Goal: Task Accomplishment & Management: Manage account settings

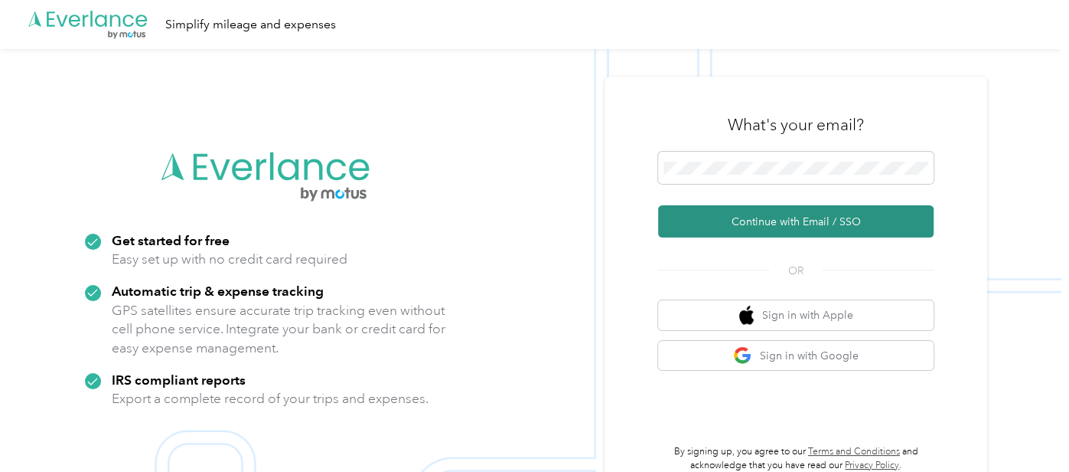
click at [749, 237] on button "Continue with Email / SSO" at bounding box center [796, 221] width 276 height 32
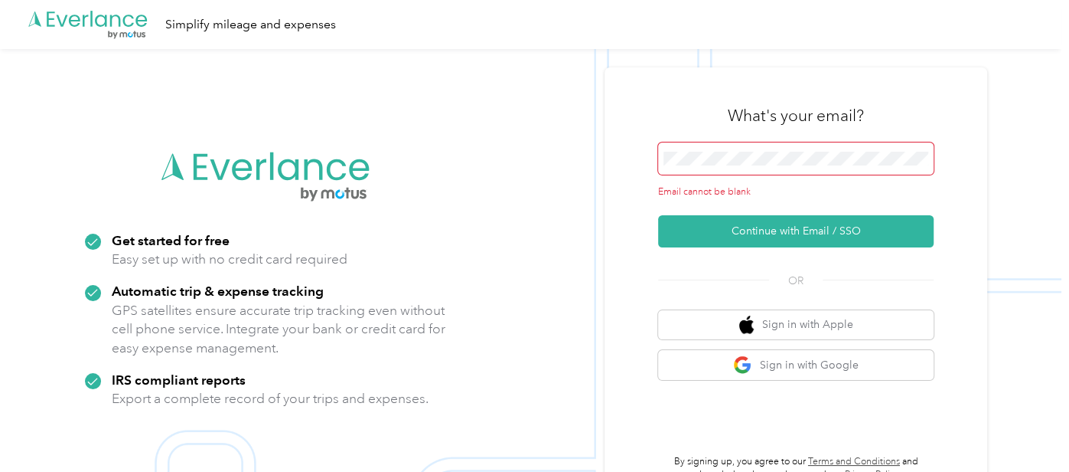
click at [733, 171] on span at bounding box center [796, 158] width 276 height 32
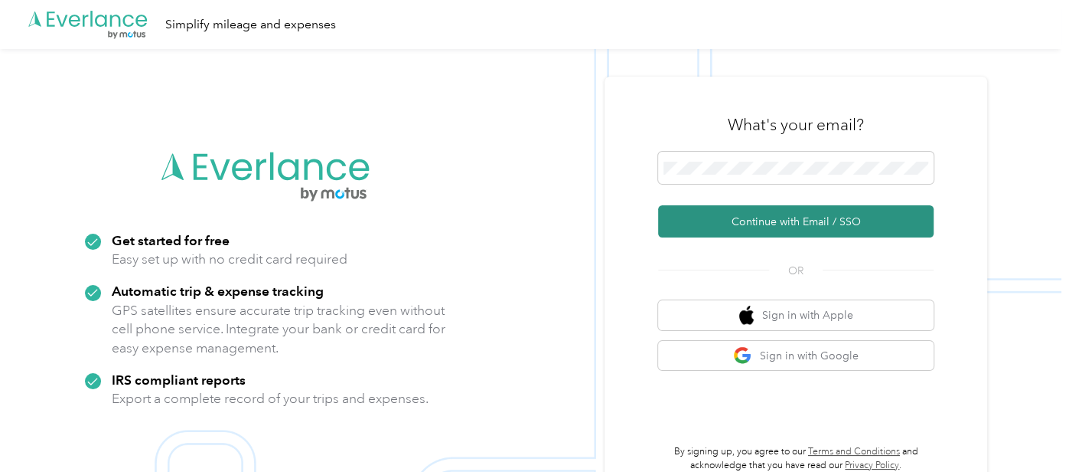
click at [762, 217] on button "Continue with Email / SSO" at bounding box center [796, 221] width 276 height 32
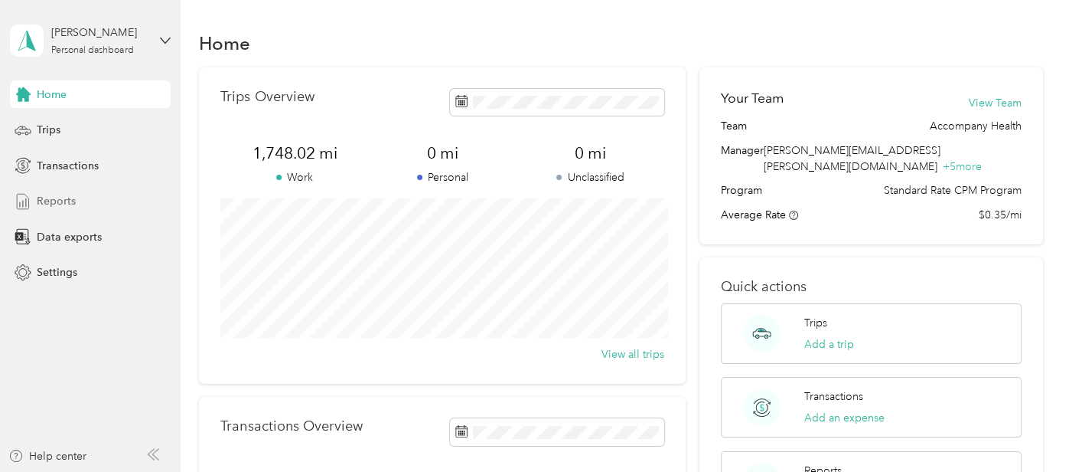
click at [90, 195] on div "Reports" at bounding box center [90, 202] width 161 height 28
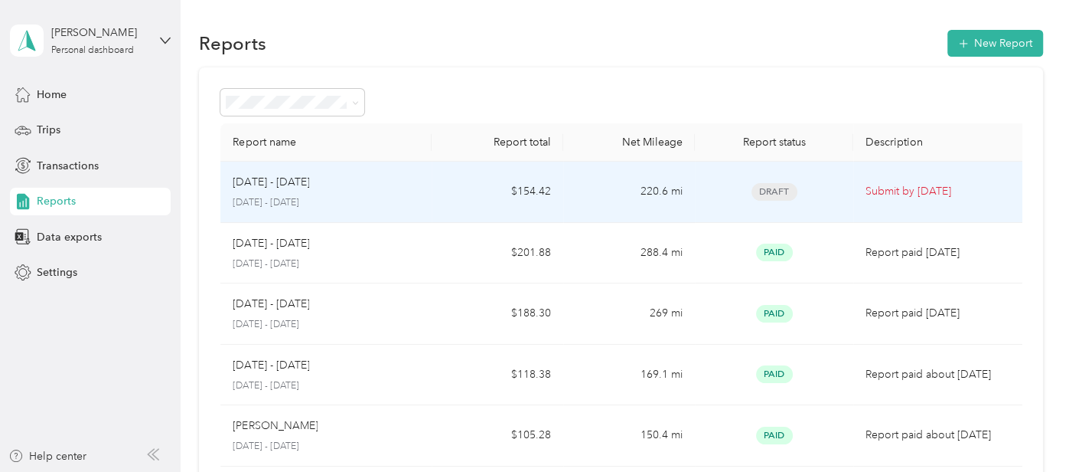
click at [701, 184] on td "Draft" at bounding box center [774, 192] width 158 height 61
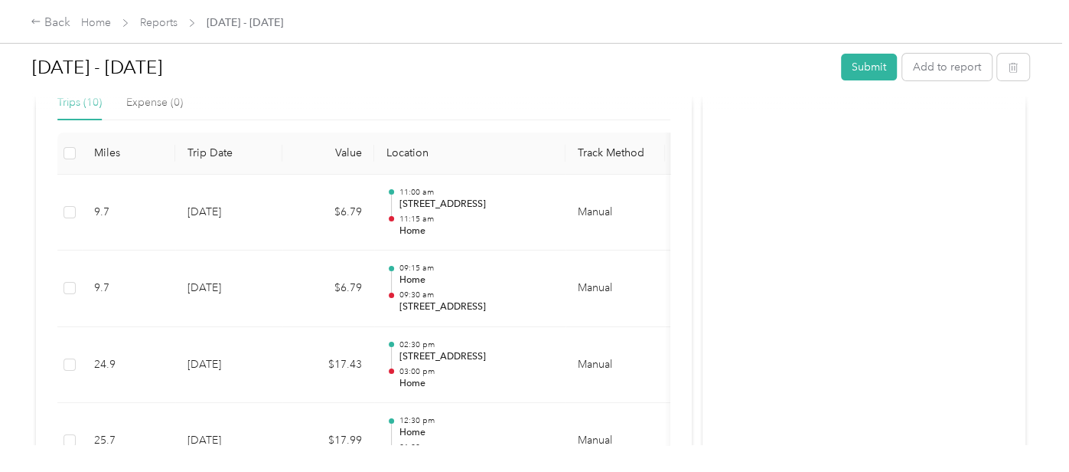
scroll to position [416, 0]
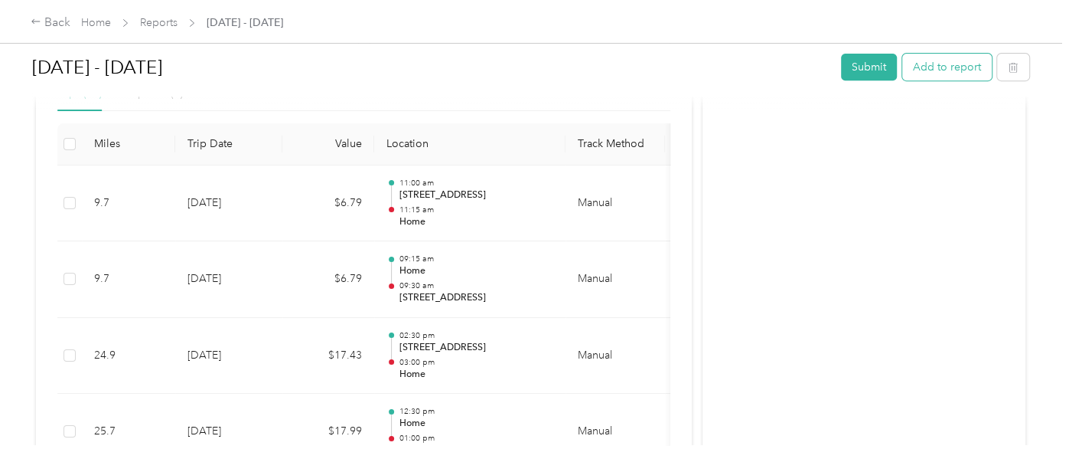
click at [953, 68] on button "Add to report" at bounding box center [947, 67] width 90 height 27
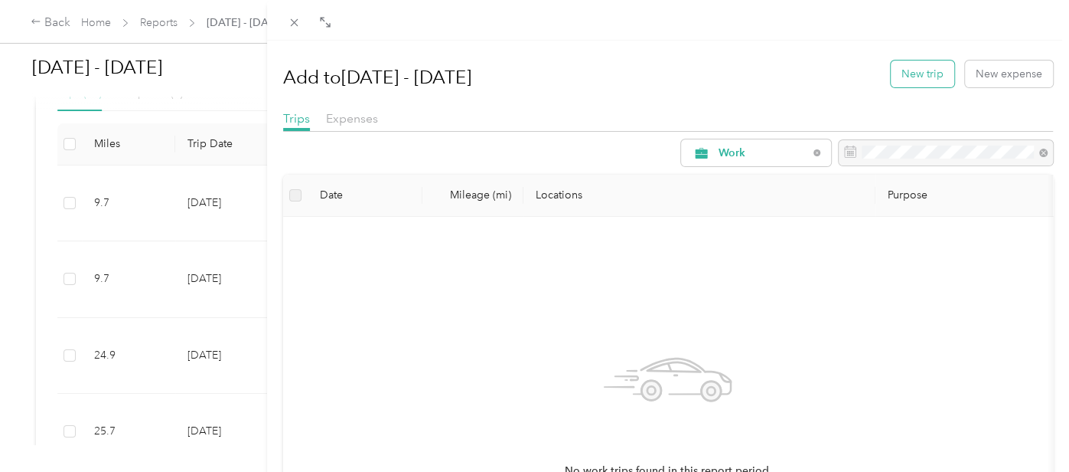
click at [924, 83] on button "New trip" at bounding box center [923, 73] width 64 height 27
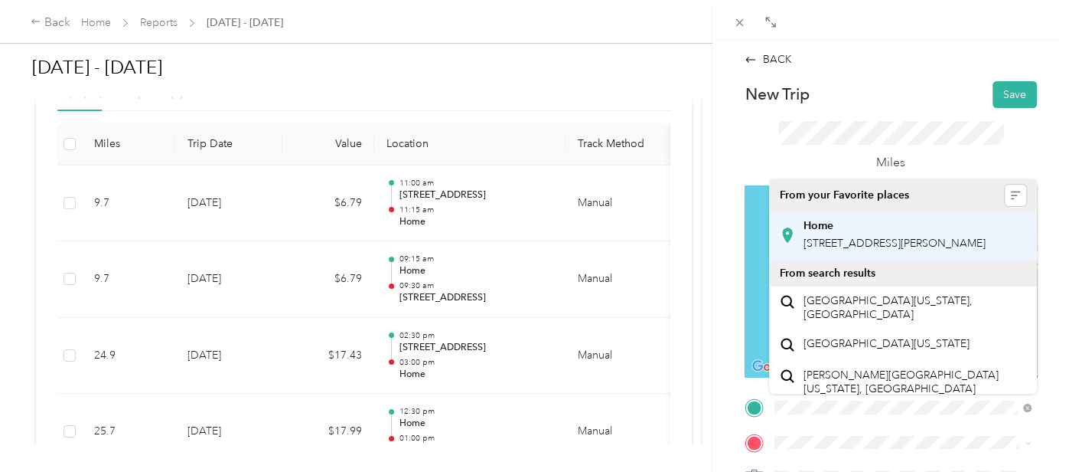
click at [844, 251] on div "Home [STREET_ADDRESS][PERSON_NAME]" at bounding box center [895, 235] width 182 height 32
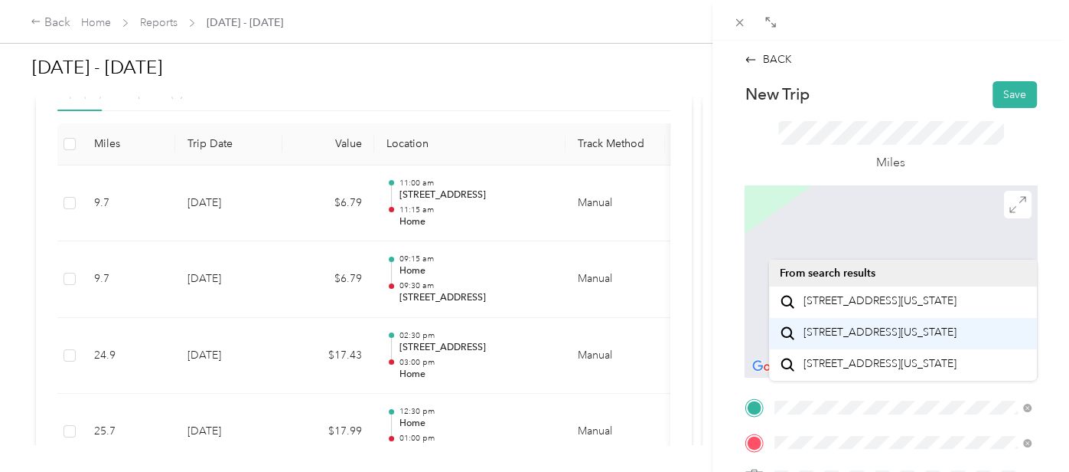
click at [812, 347] on li "[STREET_ADDRESS][US_STATE]" at bounding box center [903, 333] width 268 height 31
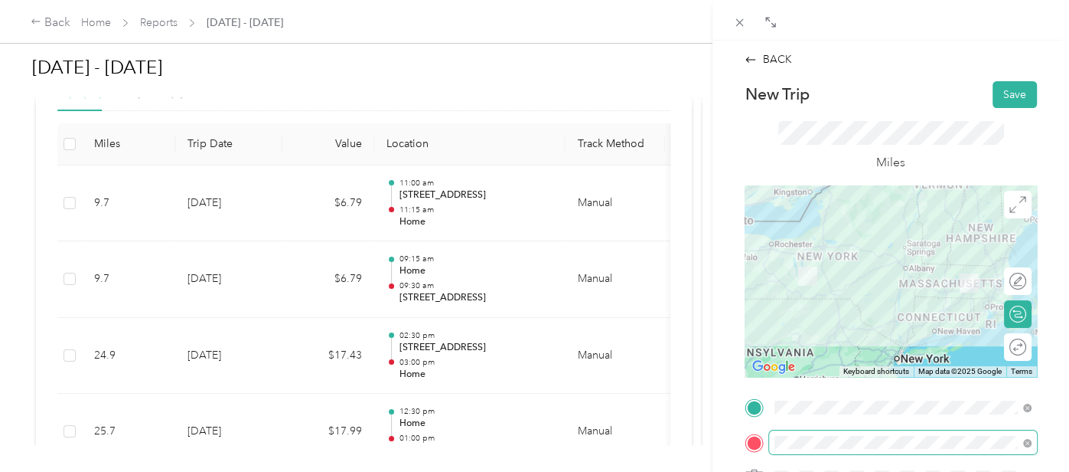
click at [857, 432] on span at bounding box center [903, 442] width 268 height 24
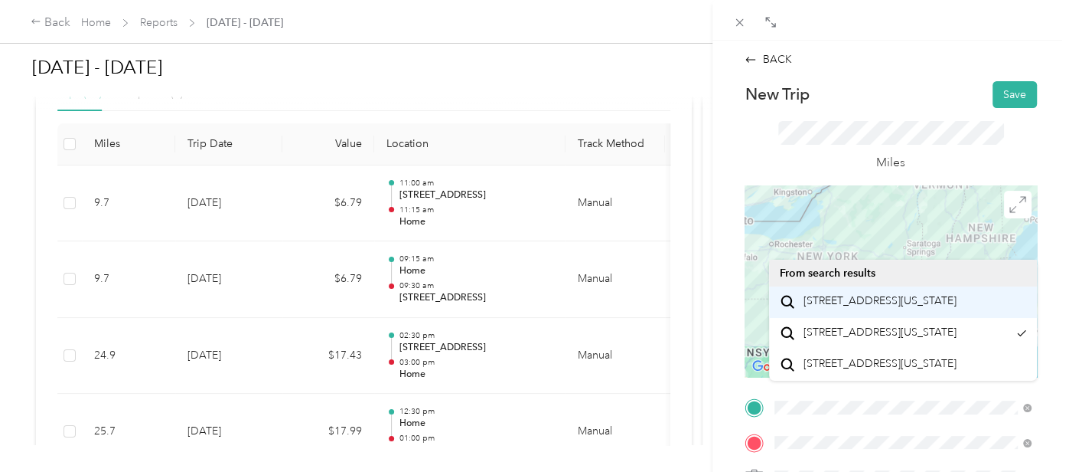
click at [846, 302] on span "[STREET_ADDRESS][US_STATE]" at bounding box center [880, 301] width 153 height 14
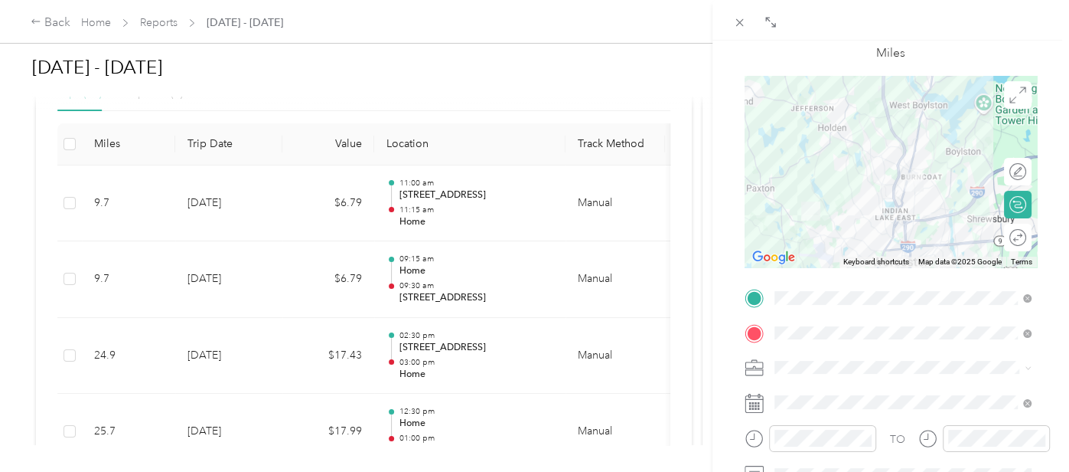
scroll to position [122, 0]
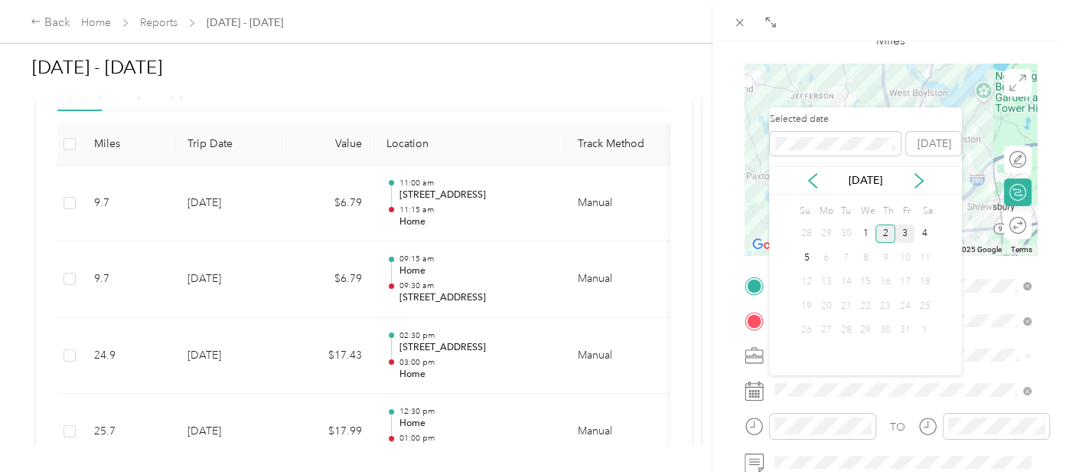
click at [902, 237] on div "3" at bounding box center [906, 233] width 20 height 19
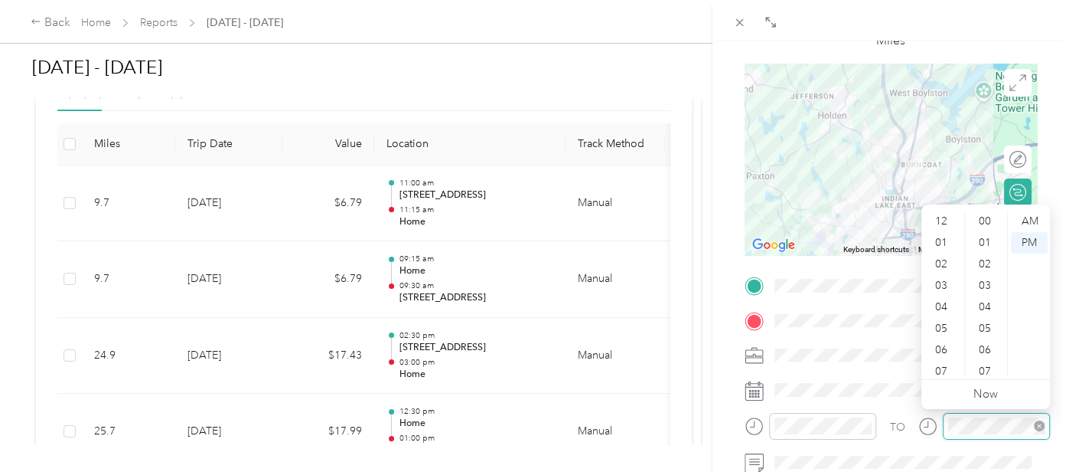
scroll to position [91, 0]
click at [7, 42] on div "BACK New Trip Save This trip cannot be edited because it is either under review…" at bounding box center [534, 236] width 1069 height 472
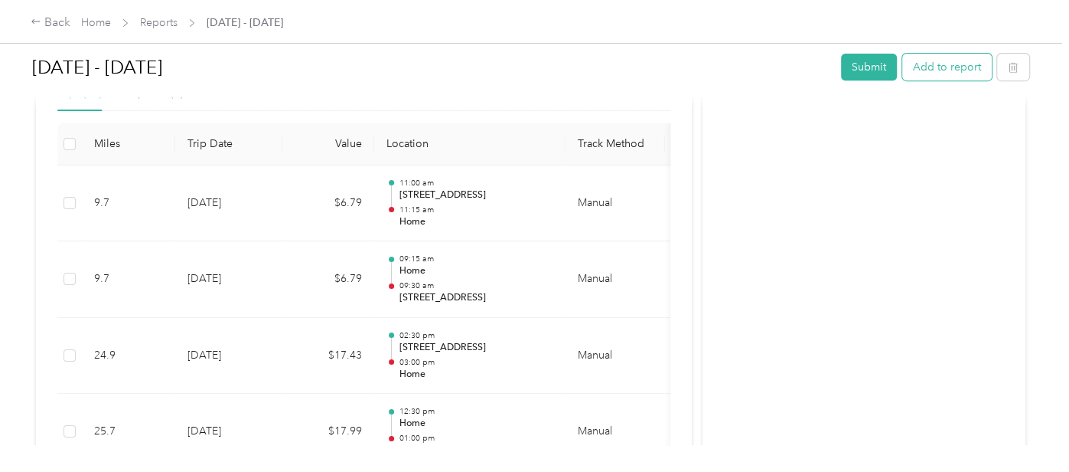
click at [958, 70] on button "Add to report" at bounding box center [947, 67] width 90 height 27
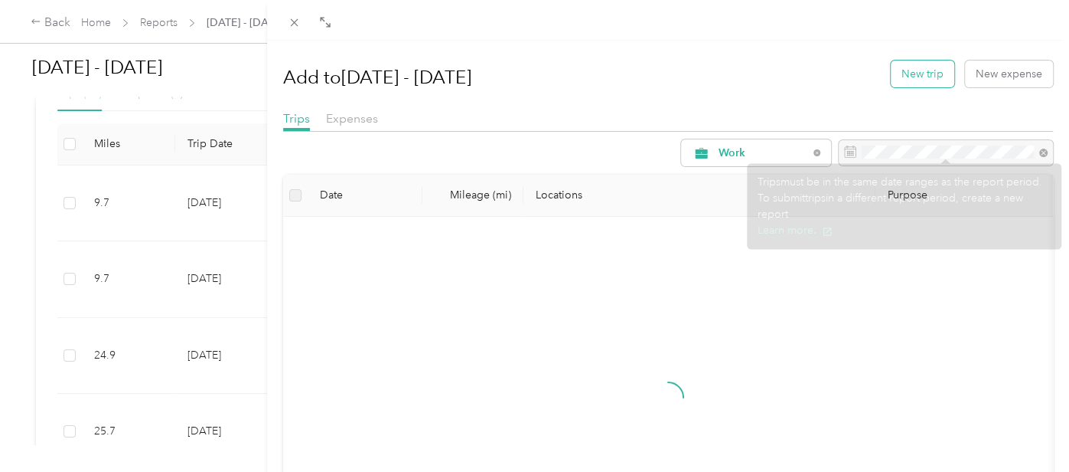
click at [921, 77] on button "New trip" at bounding box center [923, 73] width 64 height 27
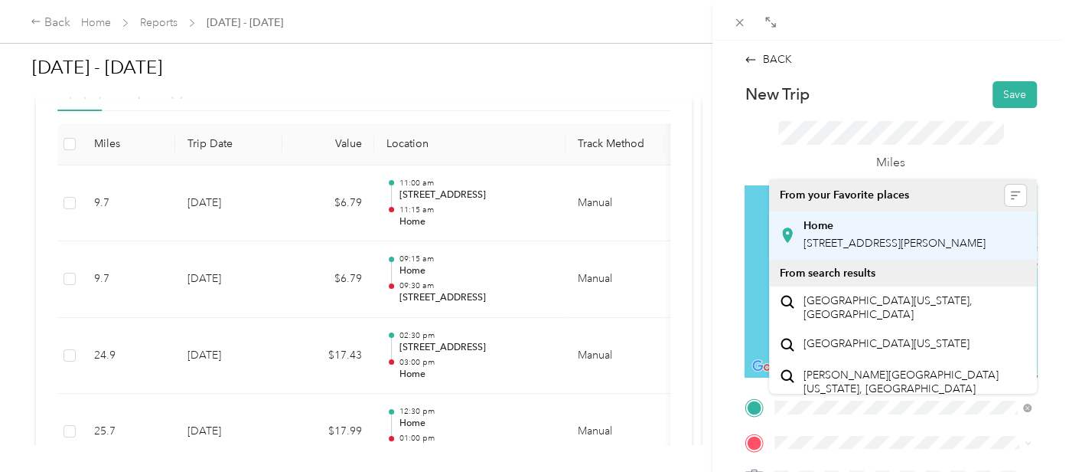
click at [866, 224] on div "Home" at bounding box center [895, 226] width 182 height 14
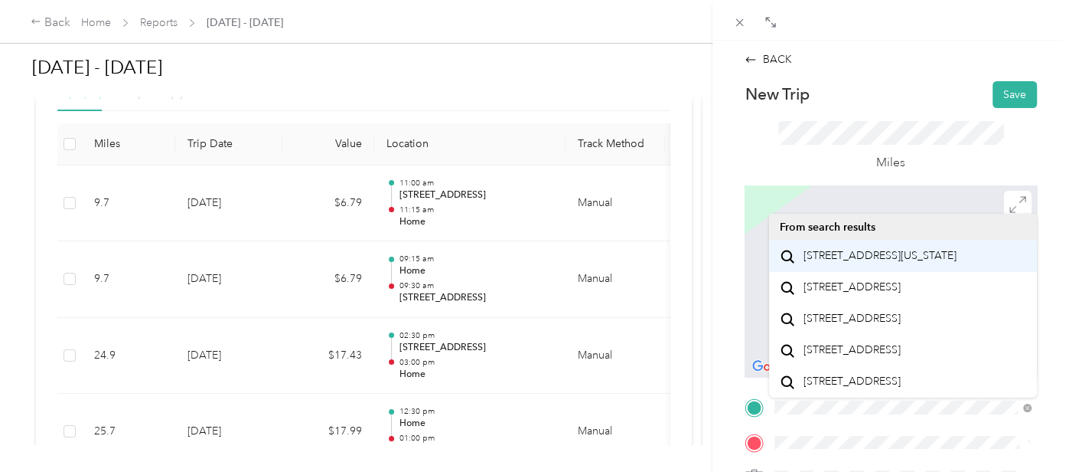
click at [884, 263] on span "[STREET_ADDRESS][US_STATE]" at bounding box center [880, 256] width 153 height 14
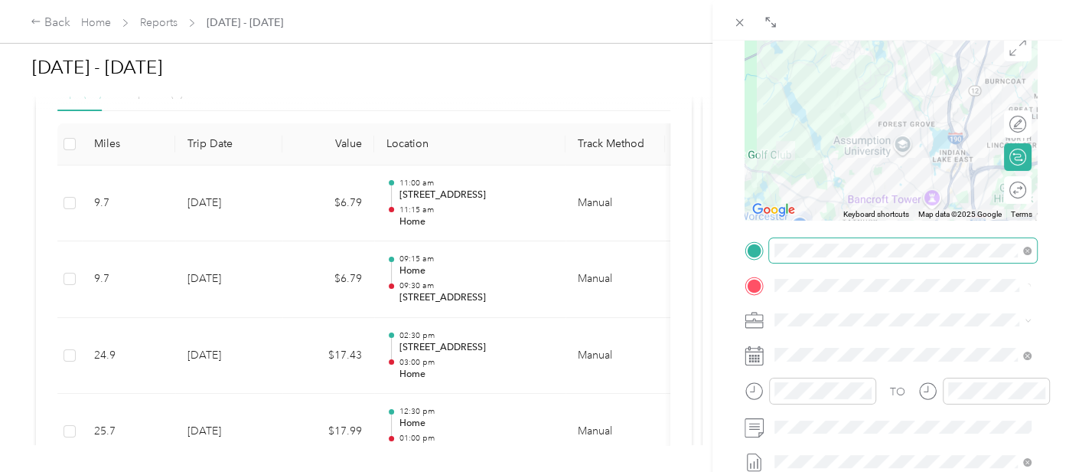
scroll to position [217, 0]
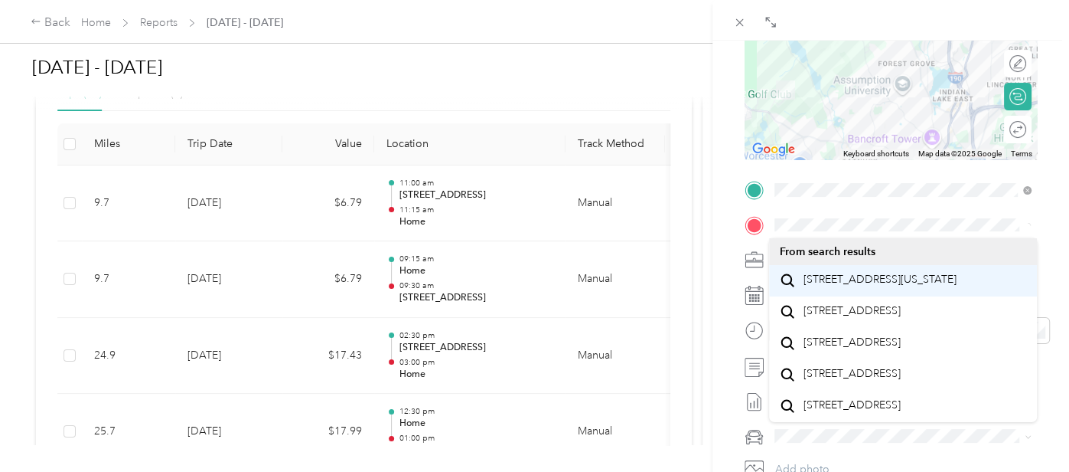
click at [870, 282] on span "[STREET_ADDRESS][US_STATE]" at bounding box center [880, 279] width 153 height 14
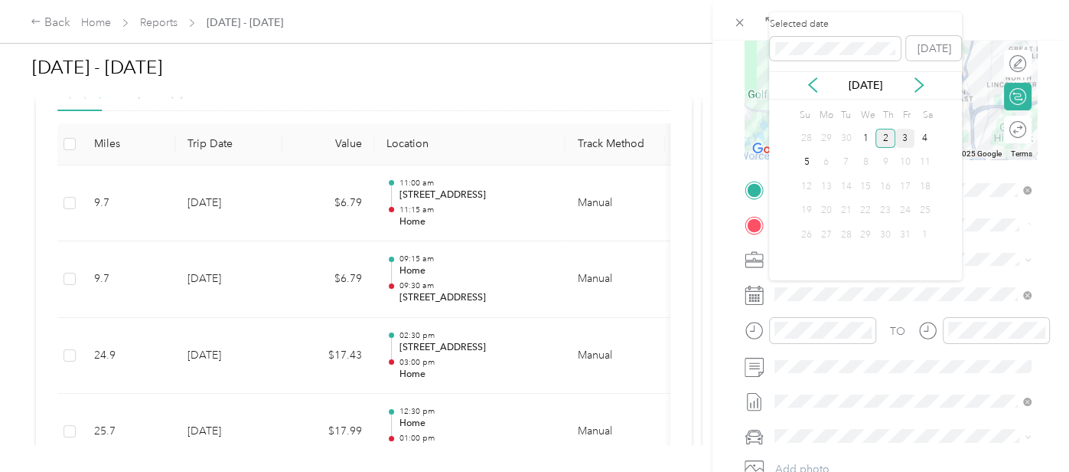
click at [913, 139] on div "3" at bounding box center [906, 138] width 20 height 19
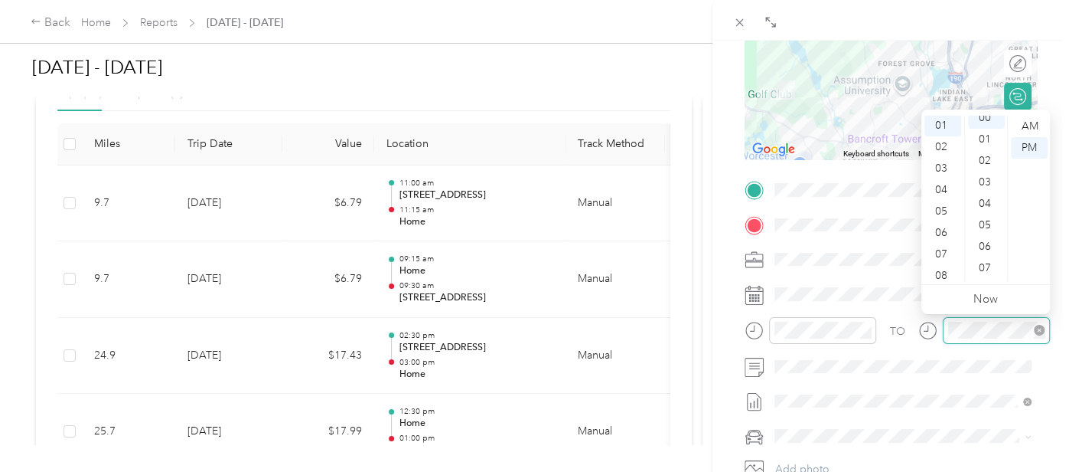
scroll to position [0, 0]
click at [917, 307] on div "TO Add photo" at bounding box center [891, 346] width 292 height 337
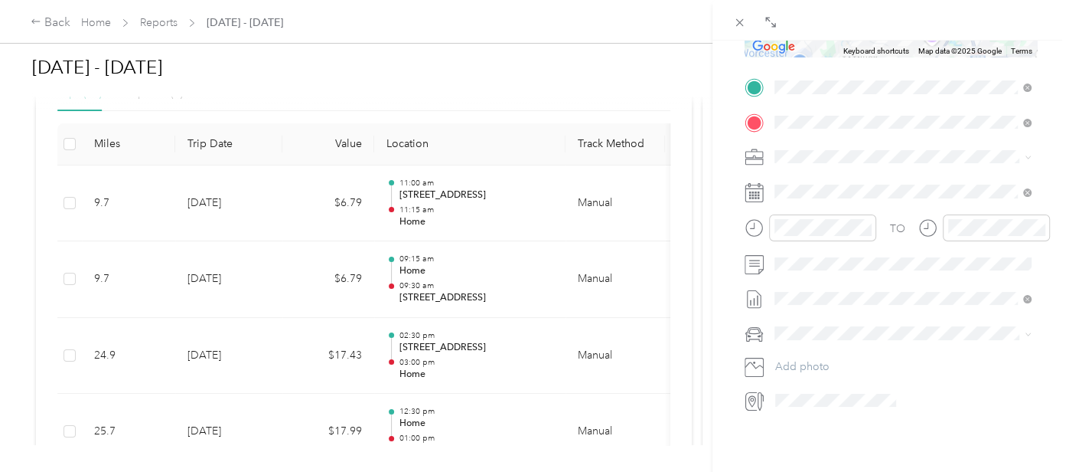
scroll to position [335, 0]
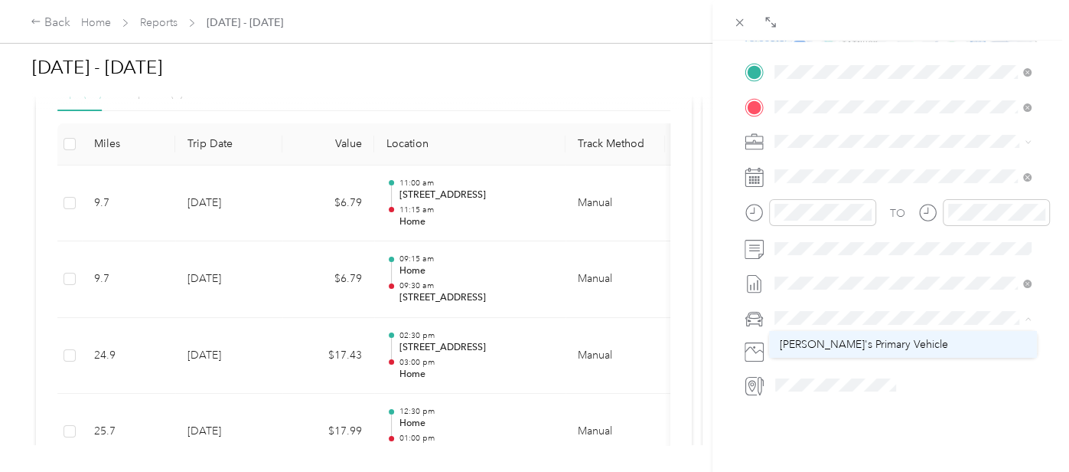
click at [819, 341] on span "[PERSON_NAME]'s Primary Vehicle" at bounding box center [864, 344] width 168 height 13
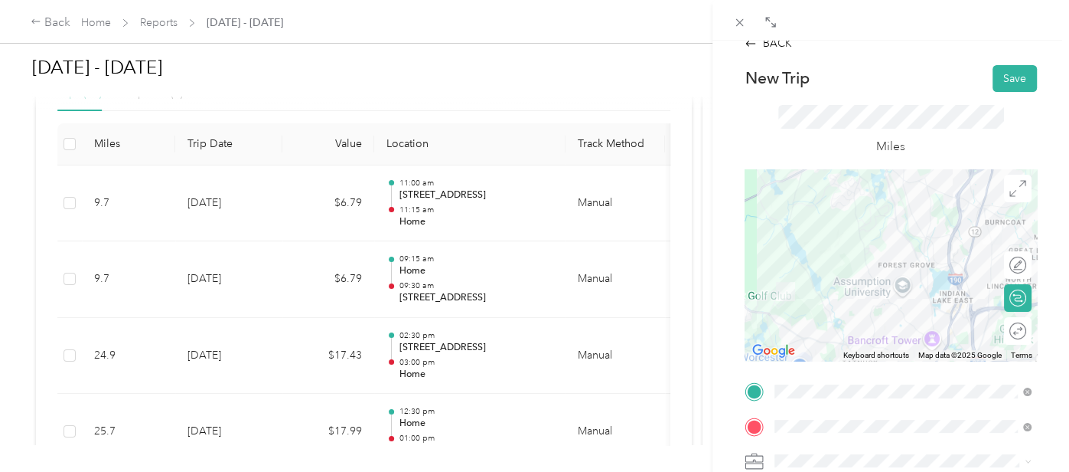
scroll to position [0, 0]
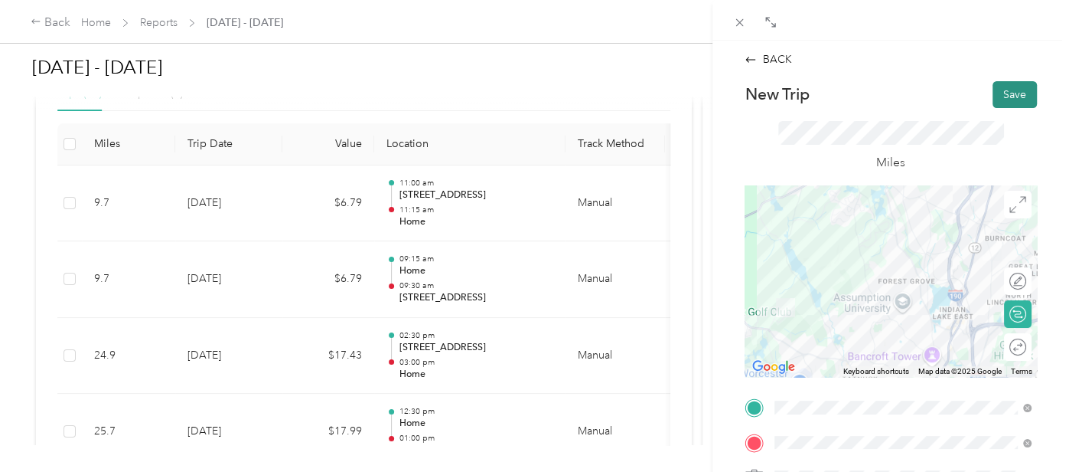
click at [1012, 100] on button "Save" at bounding box center [1015, 94] width 44 height 27
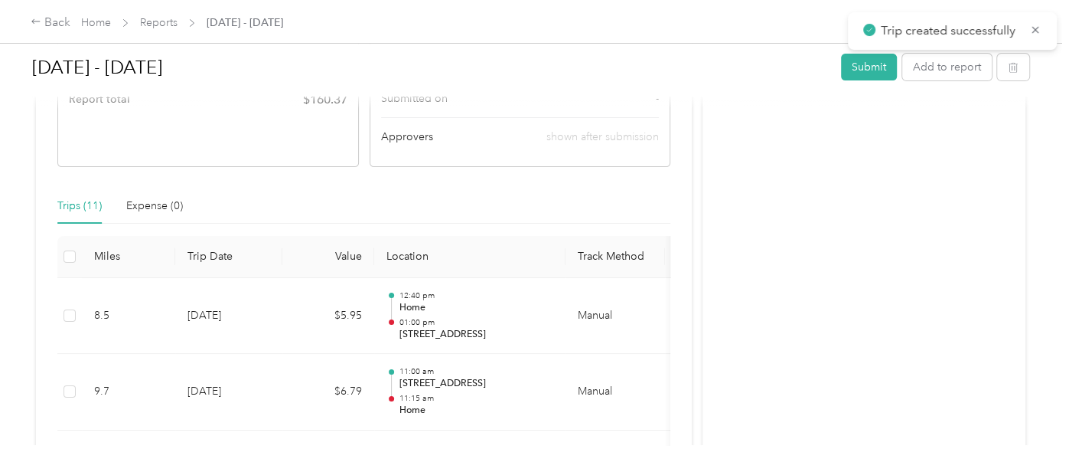
scroll to position [308, 0]
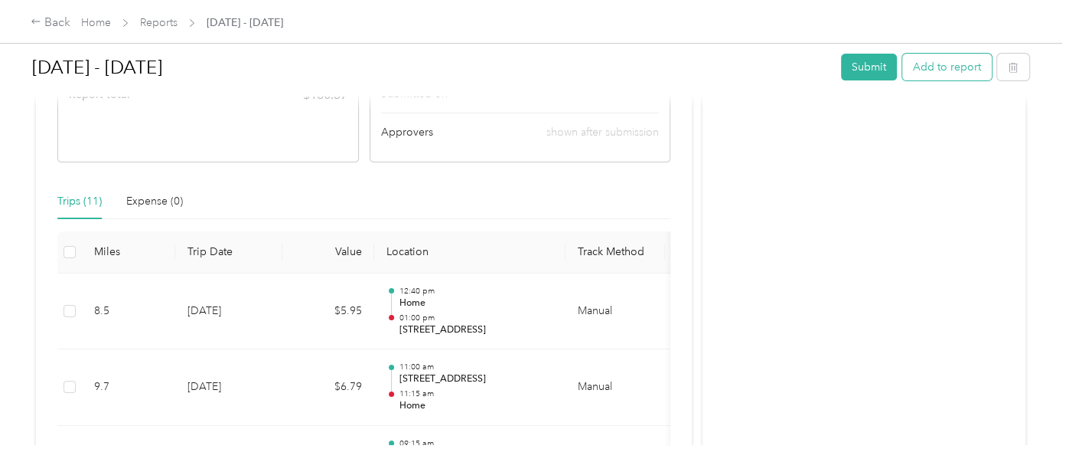
click at [941, 70] on button "Add to report" at bounding box center [947, 67] width 90 height 27
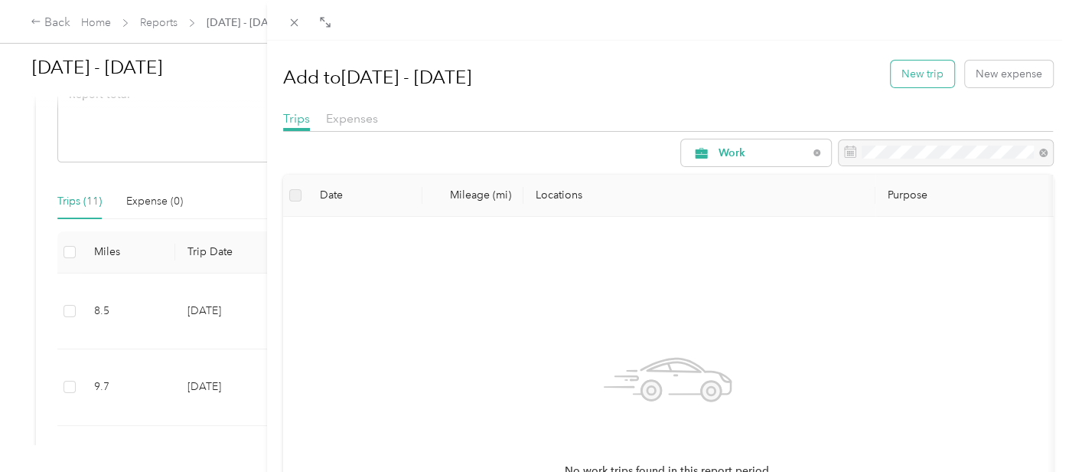
click at [922, 81] on button "New trip" at bounding box center [923, 73] width 64 height 27
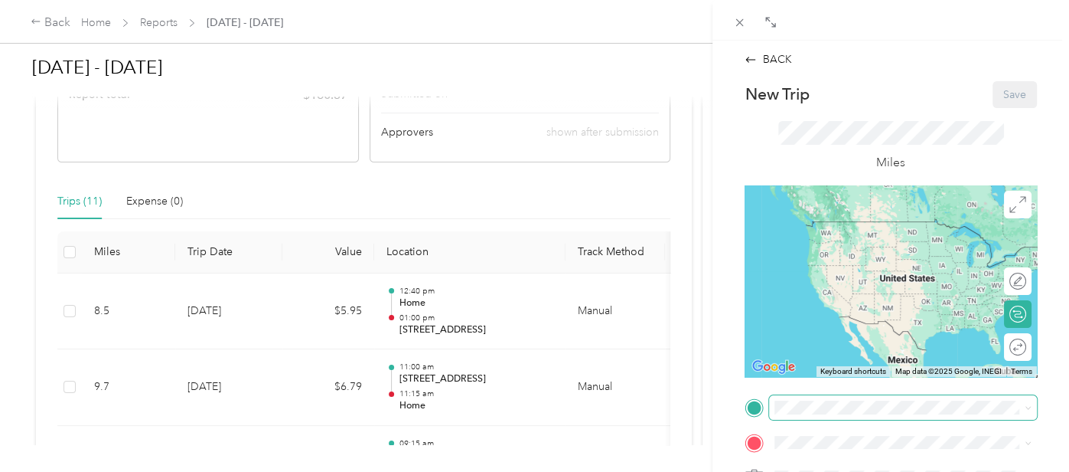
click at [821, 398] on span at bounding box center [903, 407] width 268 height 24
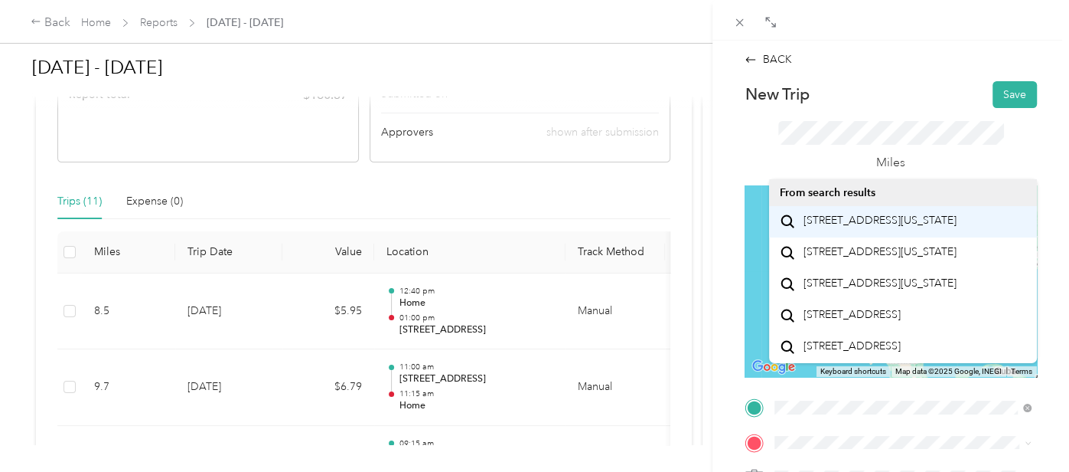
click at [874, 227] on span "[STREET_ADDRESS][US_STATE]" at bounding box center [880, 221] width 153 height 14
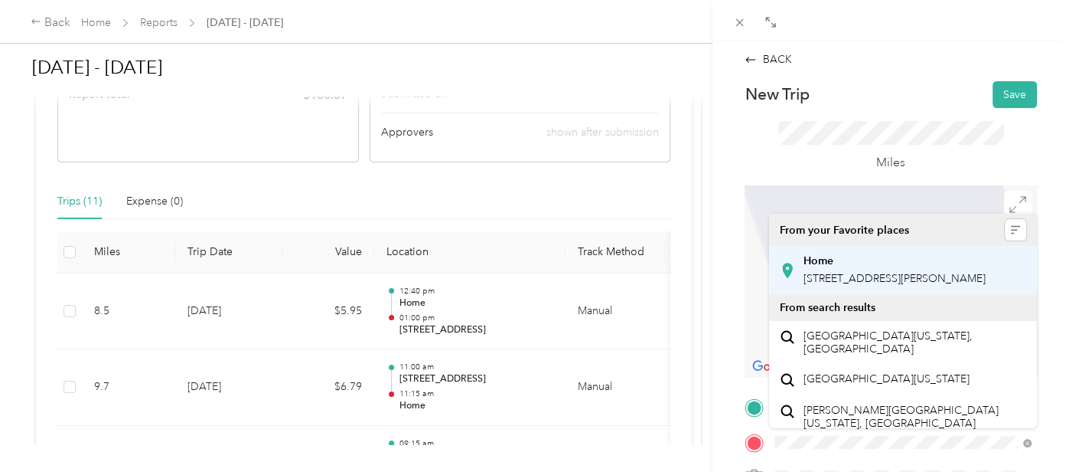
click at [844, 286] on div "Home [STREET_ADDRESS][PERSON_NAME]" at bounding box center [895, 270] width 182 height 32
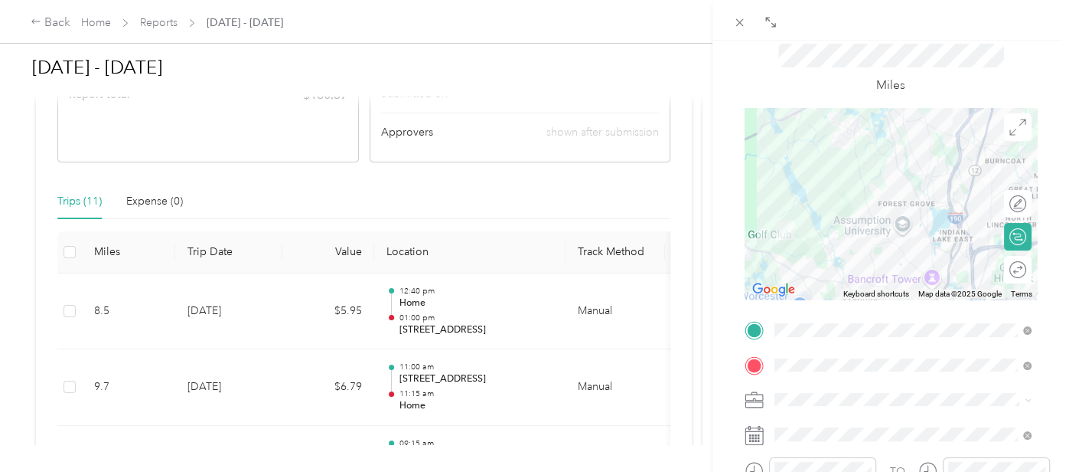
scroll to position [122, 0]
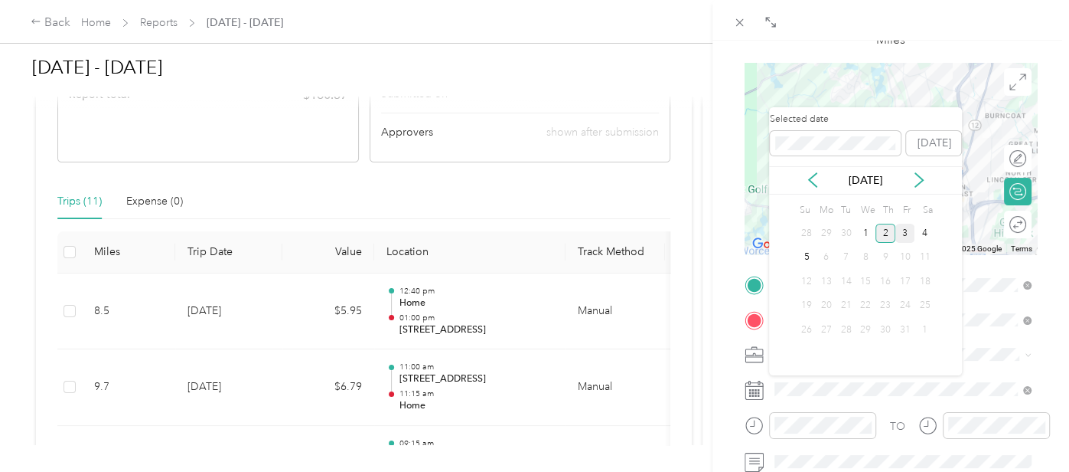
click at [908, 229] on div "3" at bounding box center [906, 233] width 20 height 19
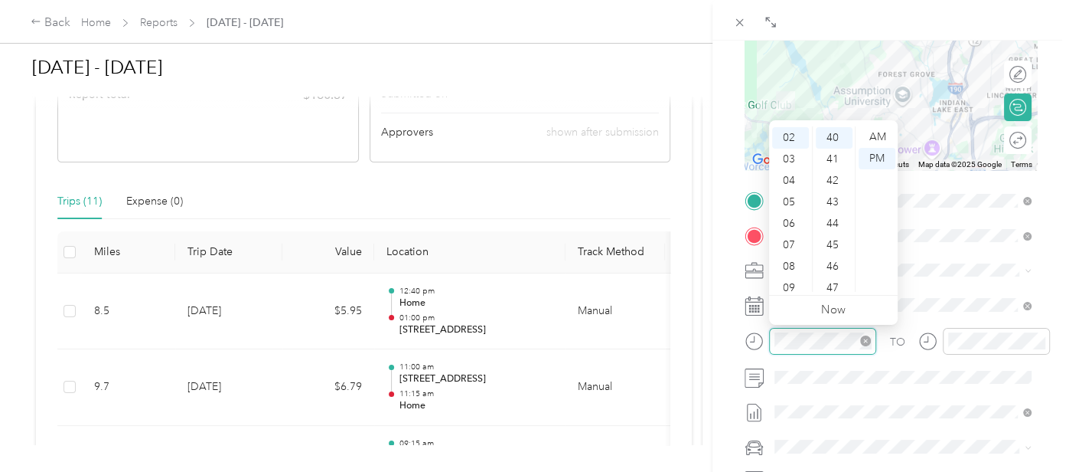
scroll to position [857, 0]
click at [1009, 329] on div at bounding box center [996, 341] width 107 height 27
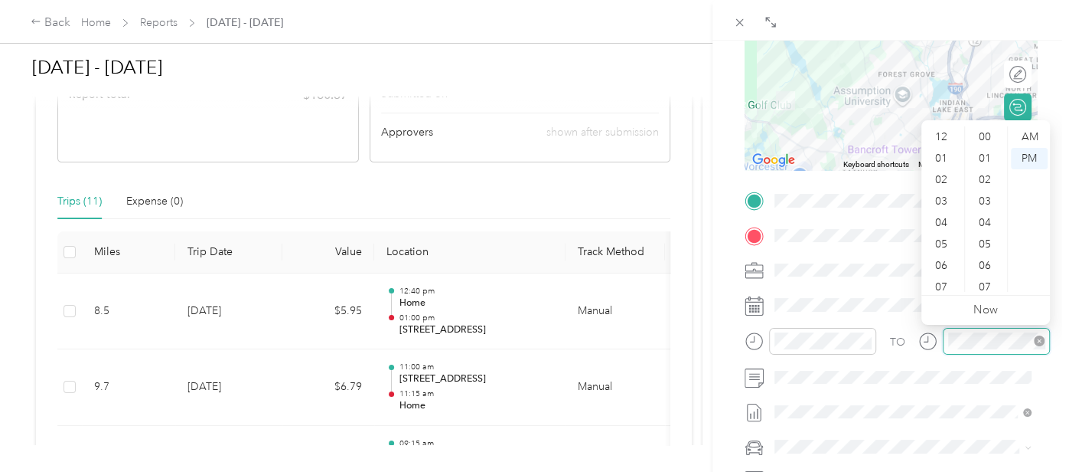
scroll to position [91, 0]
click at [909, 334] on div "TO" at bounding box center [891, 347] width 292 height 38
click at [886, 292] on span at bounding box center [903, 304] width 268 height 24
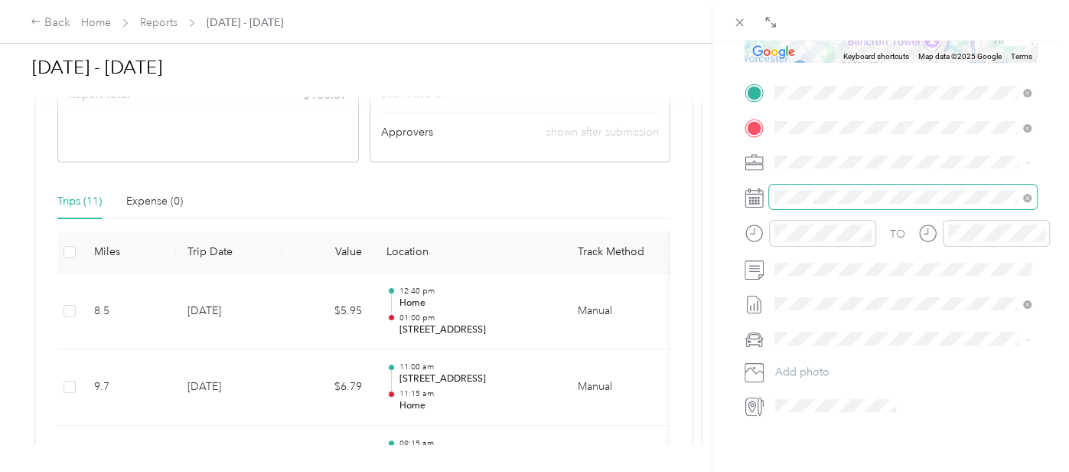
scroll to position [342, 0]
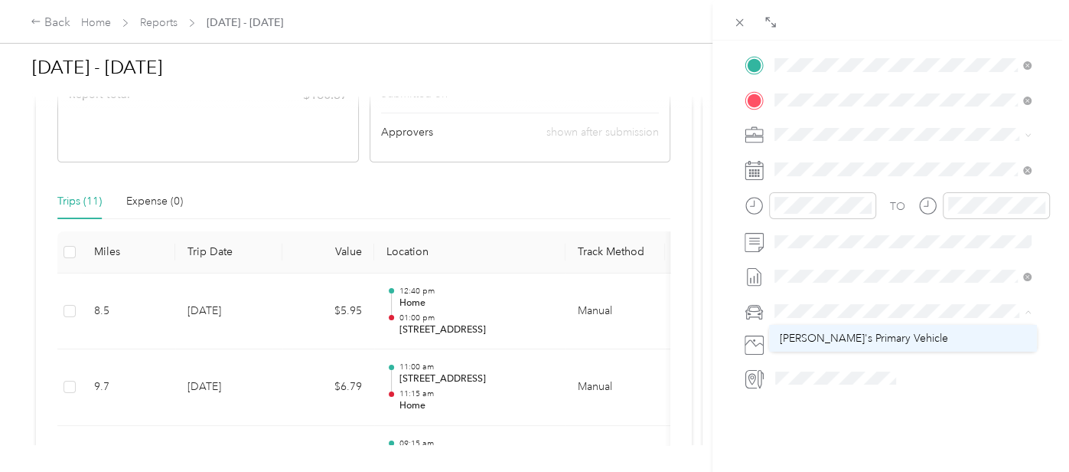
click at [822, 341] on span "[PERSON_NAME]'s Primary Vehicle" at bounding box center [864, 337] width 168 height 13
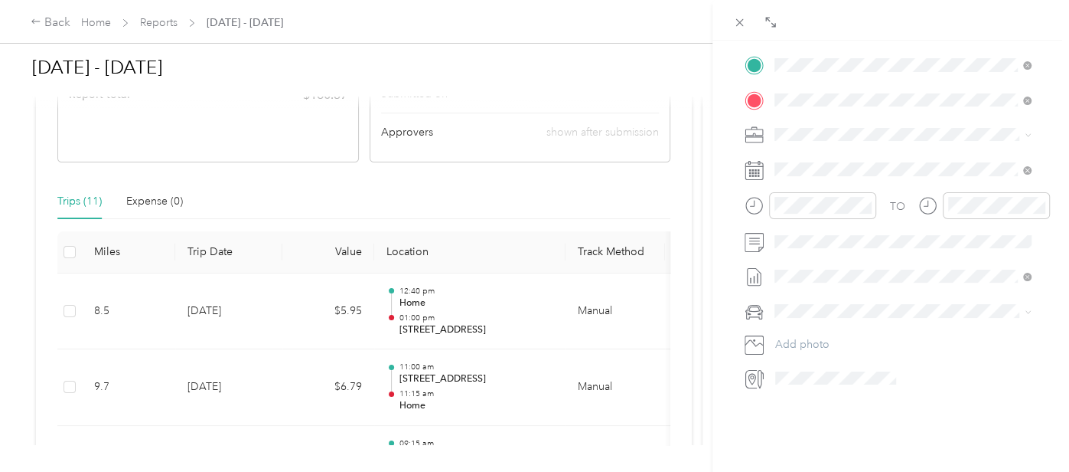
scroll to position [0, 0]
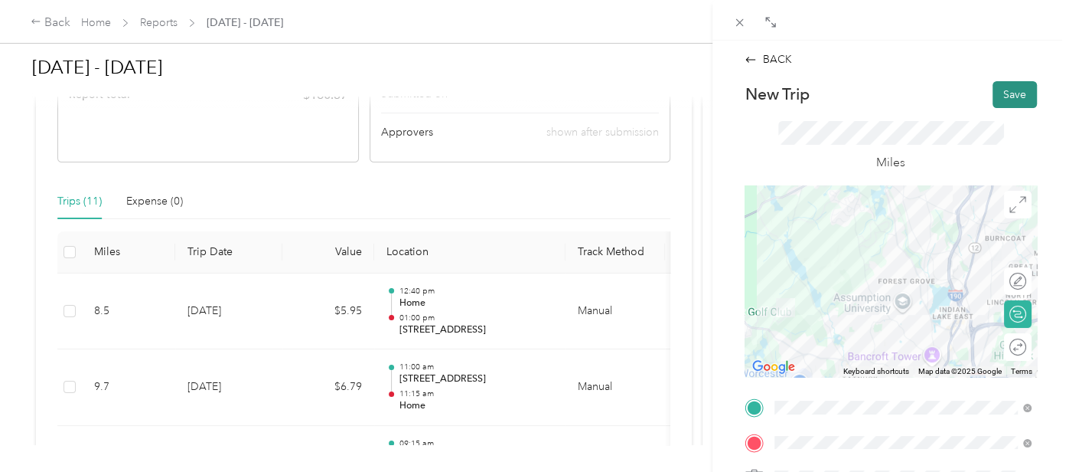
click at [1015, 92] on button "Save" at bounding box center [1015, 94] width 44 height 27
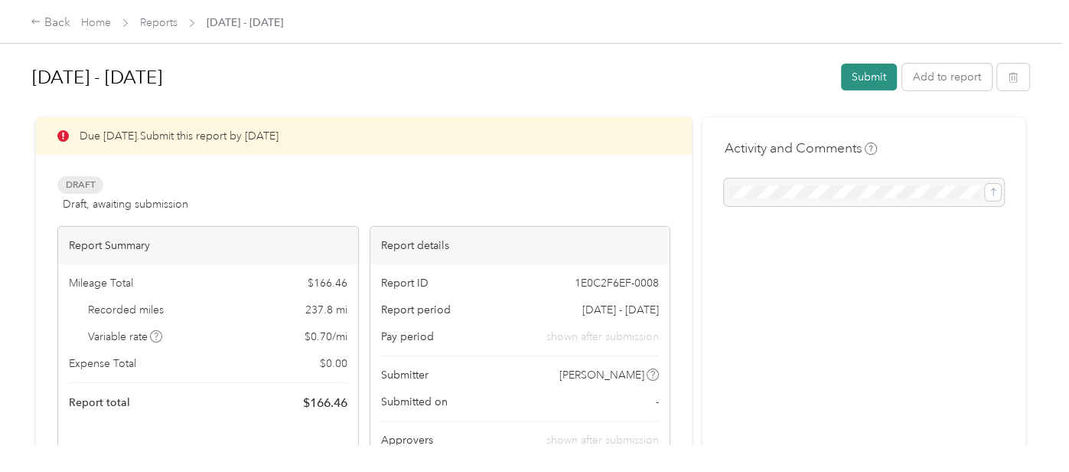
click at [868, 79] on button "Submit" at bounding box center [869, 77] width 56 height 27
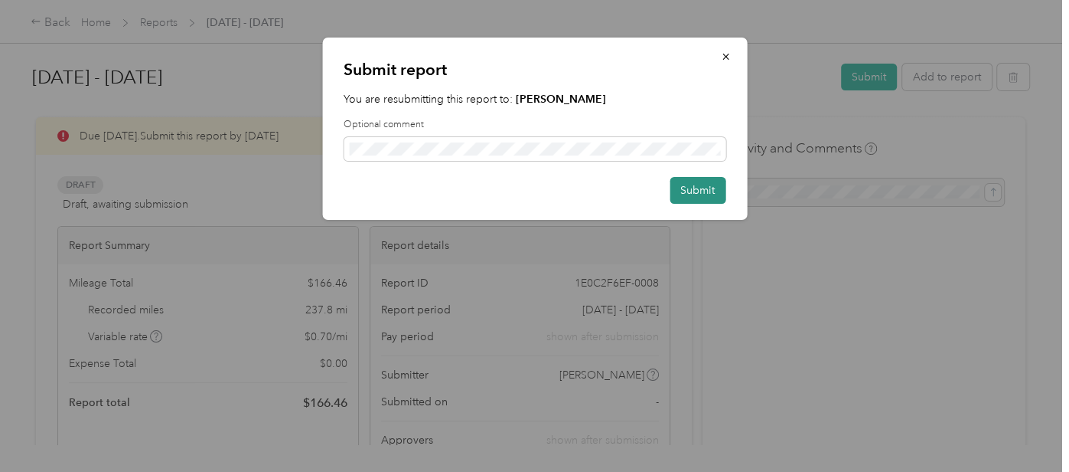
click at [693, 193] on button "Submit" at bounding box center [698, 190] width 56 height 27
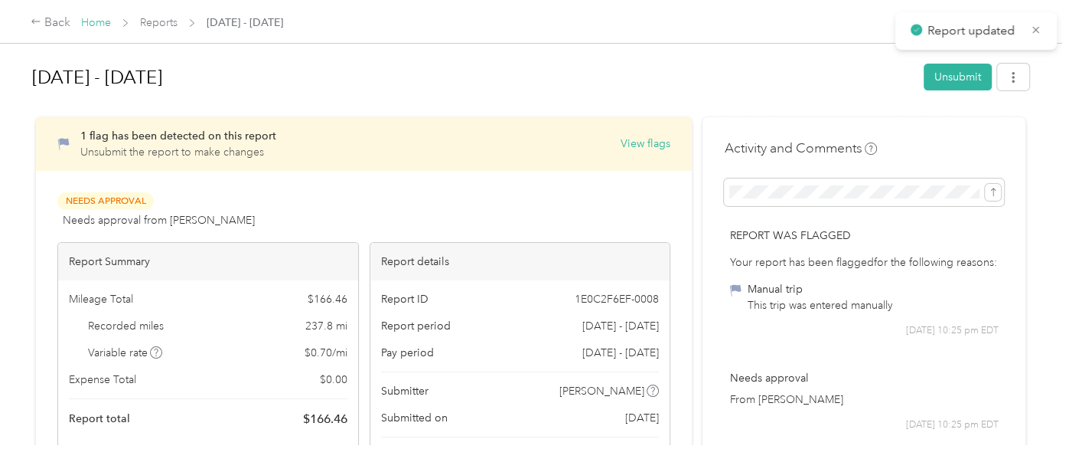
click at [106, 24] on link "Home" at bounding box center [96, 22] width 30 height 13
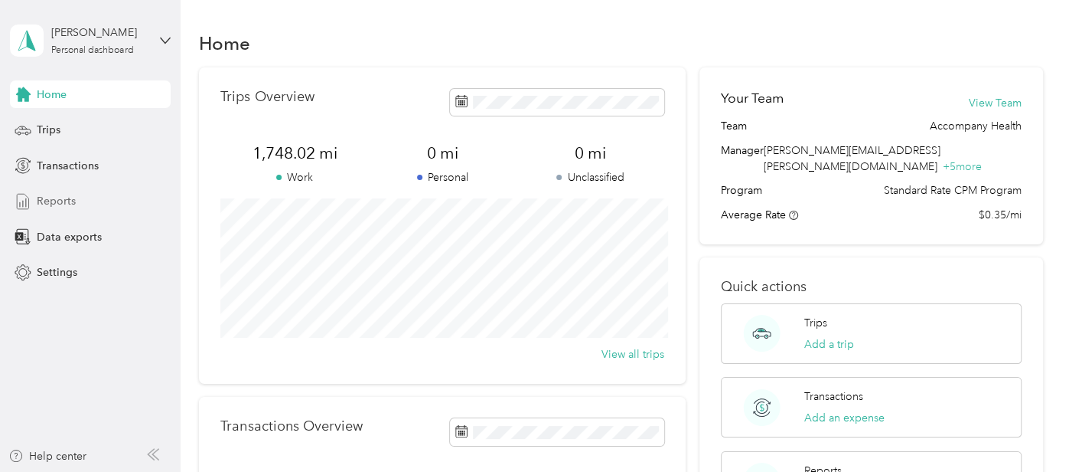
click at [72, 191] on div "Reports" at bounding box center [90, 202] width 161 height 28
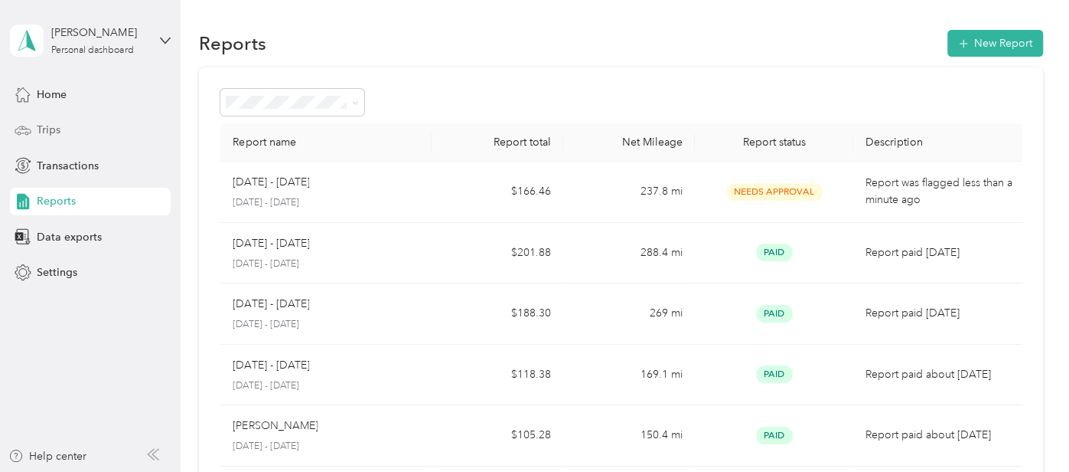
click at [69, 122] on div "Trips" at bounding box center [90, 130] width 161 height 28
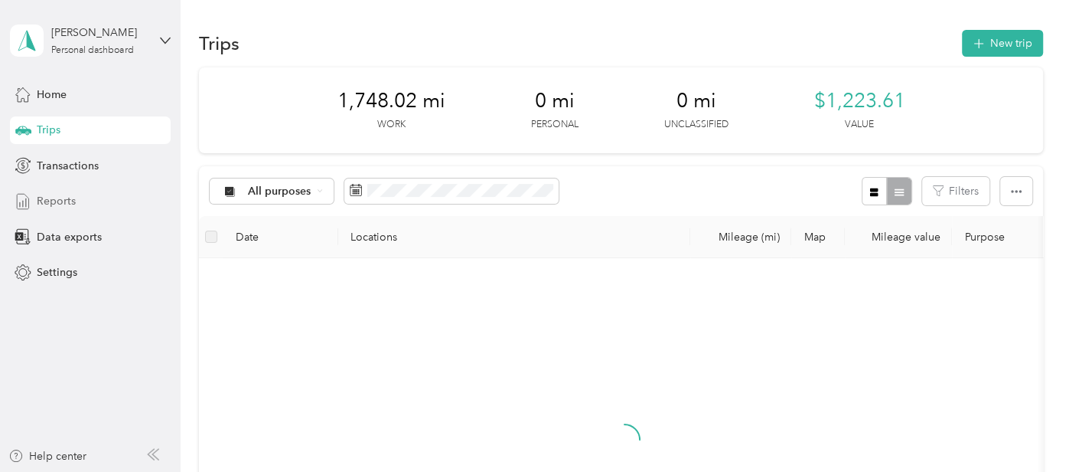
click at [77, 201] on div "Reports" at bounding box center [90, 202] width 161 height 28
